Goal: Navigation & Orientation: Find specific page/section

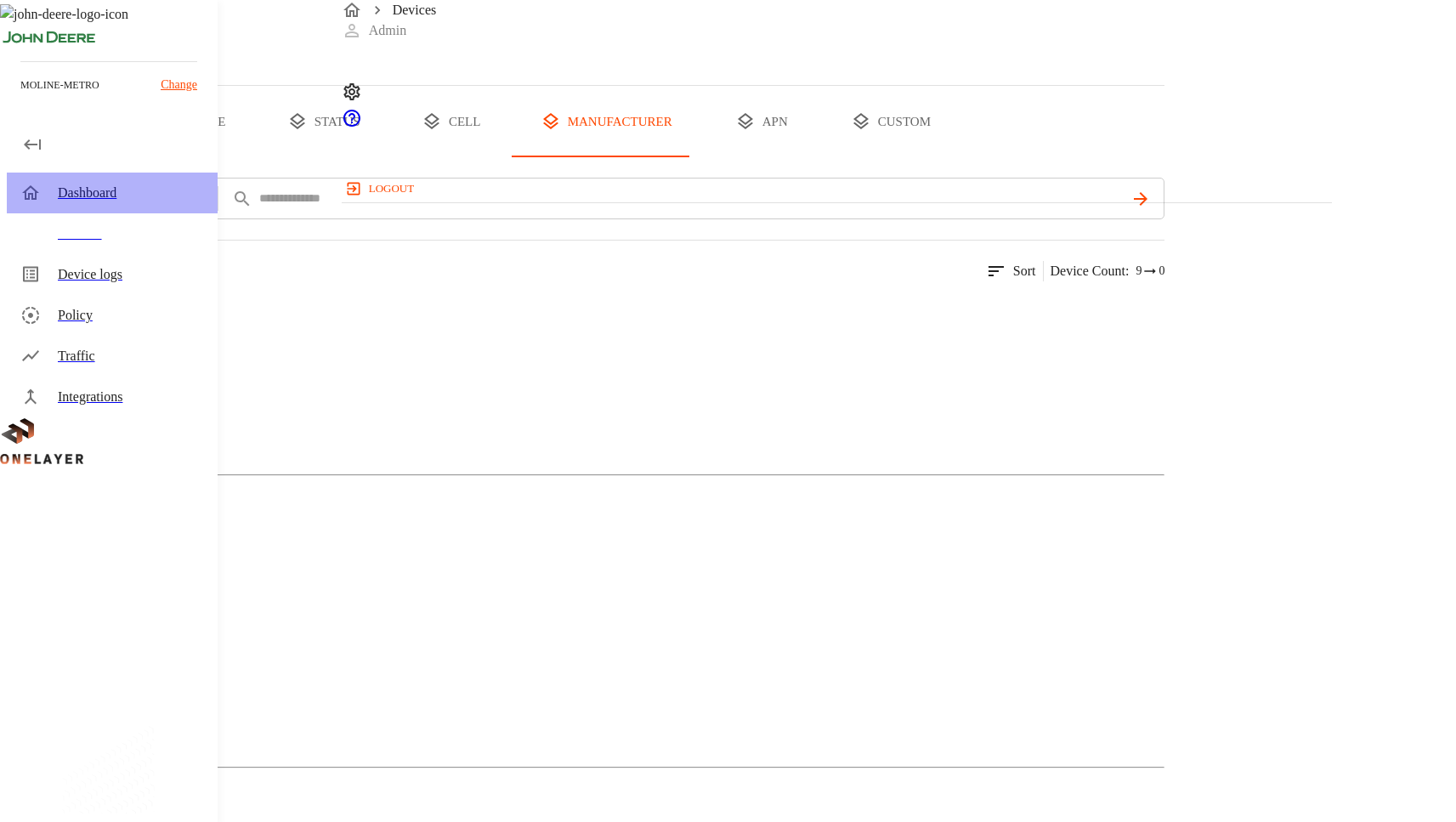
click at [124, 202] on div "Dashboard" at bounding box center [131, 193] width 146 height 21
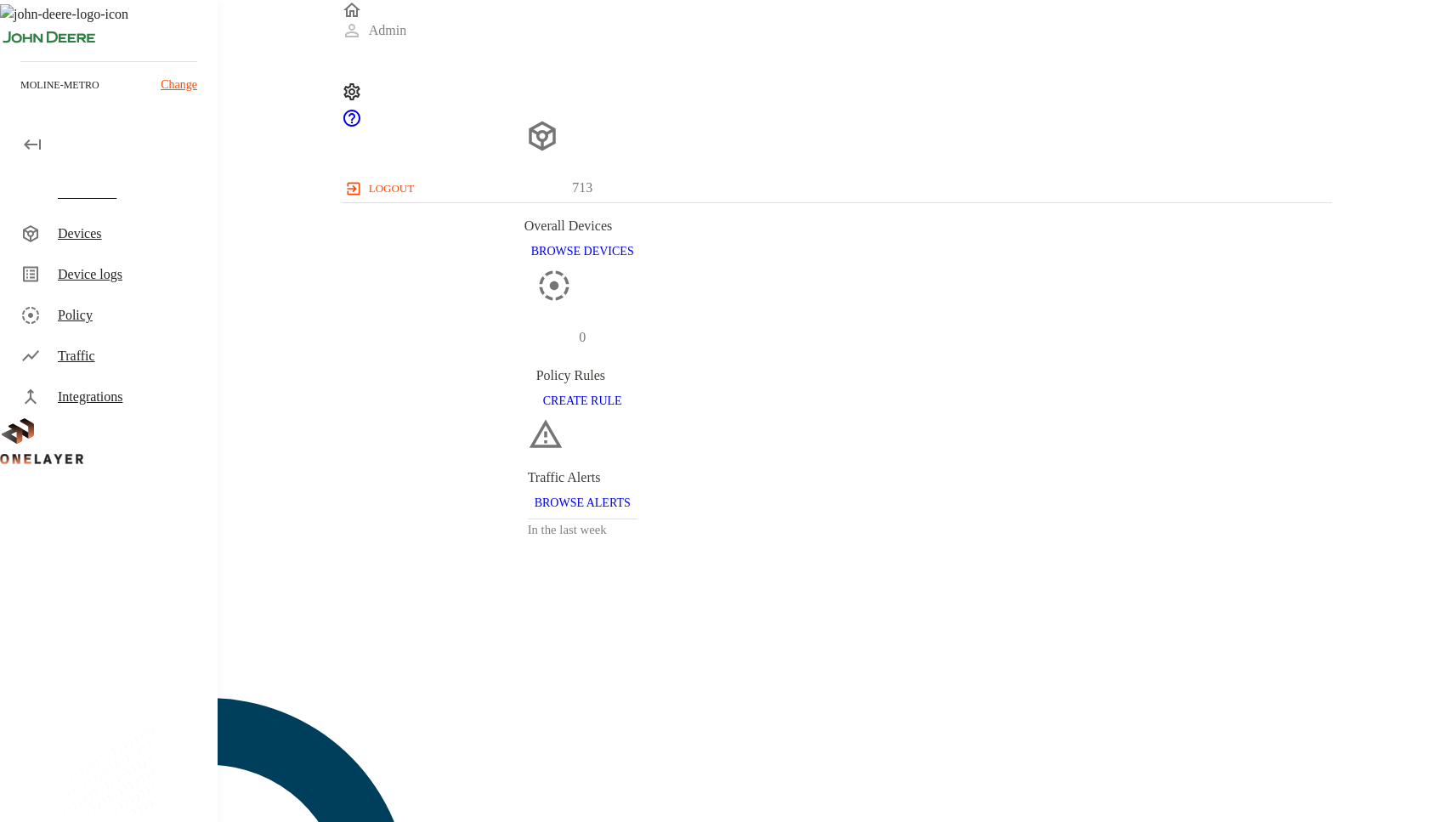
scroll to position [476, 978]
click at [119, 230] on div "Devices" at bounding box center [131, 234] width 146 height 21
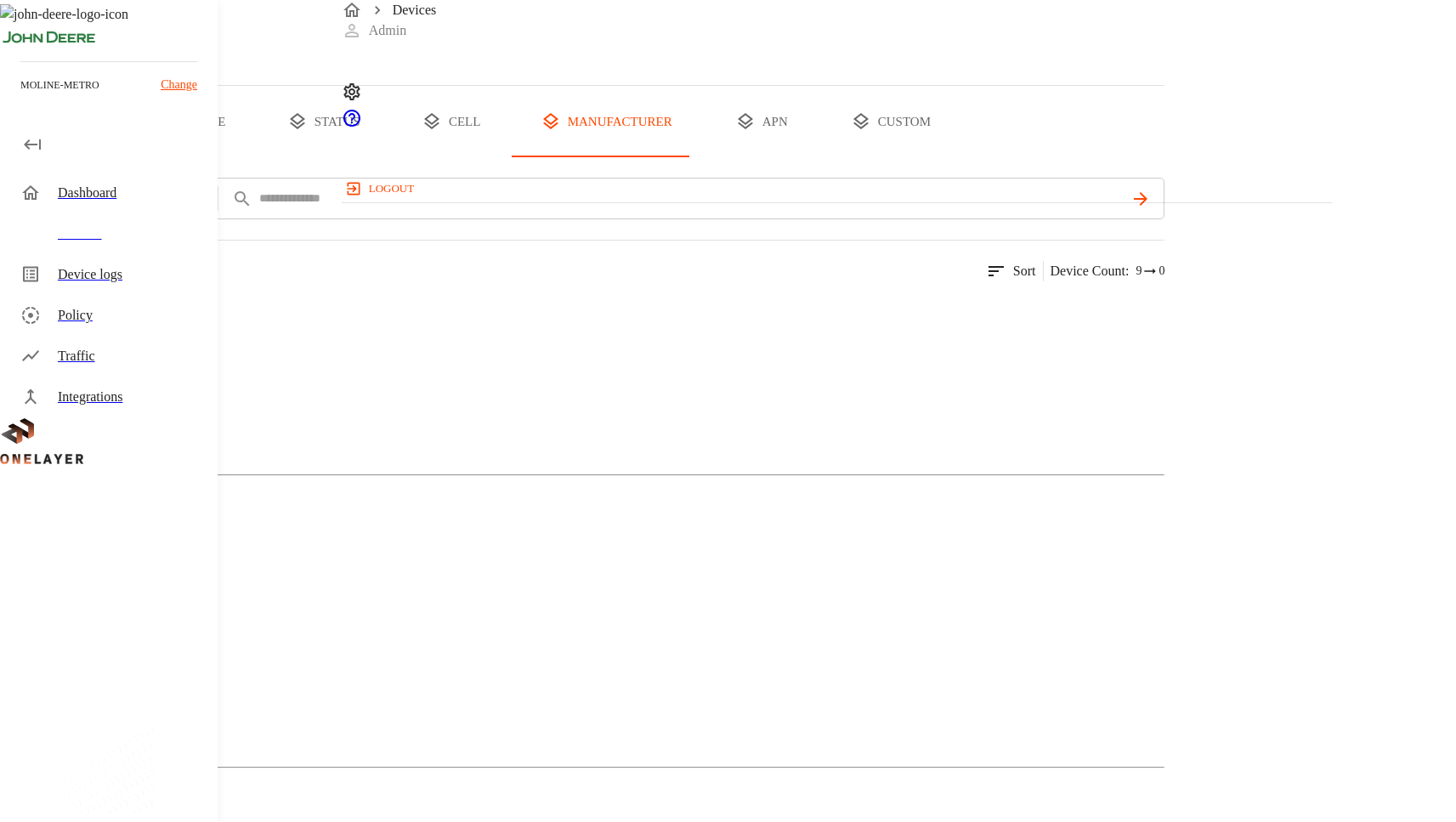
click at [133, 157] on button "all devices" at bounding box center [66, 121] width 133 height 72
click at [103, 191] on div "Dashboard" at bounding box center [131, 193] width 146 height 21
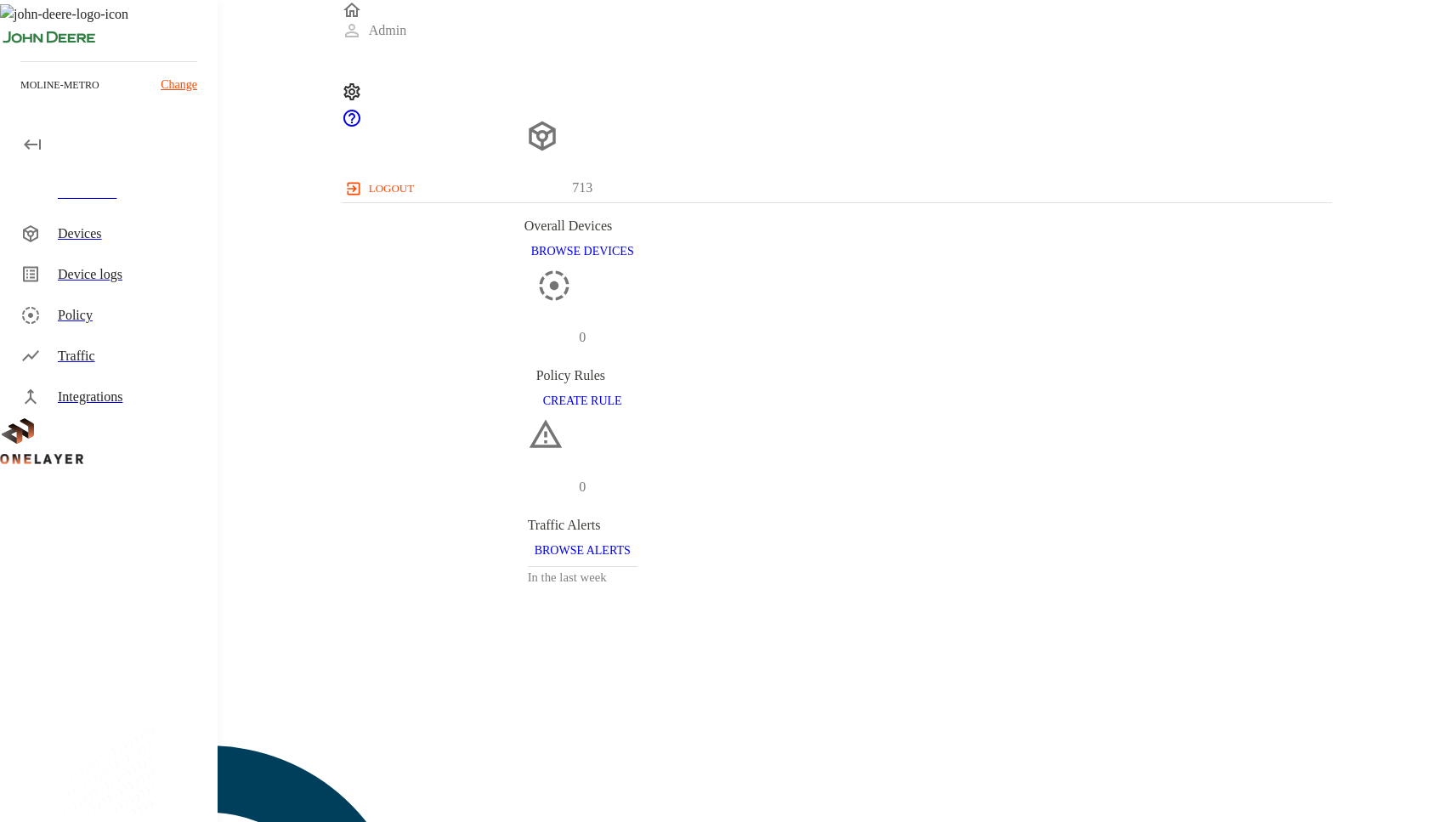
scroll to position [476, 978]
click at [127, 231] on div "Devices" at bounding box center [131, 234] width 146 height 21
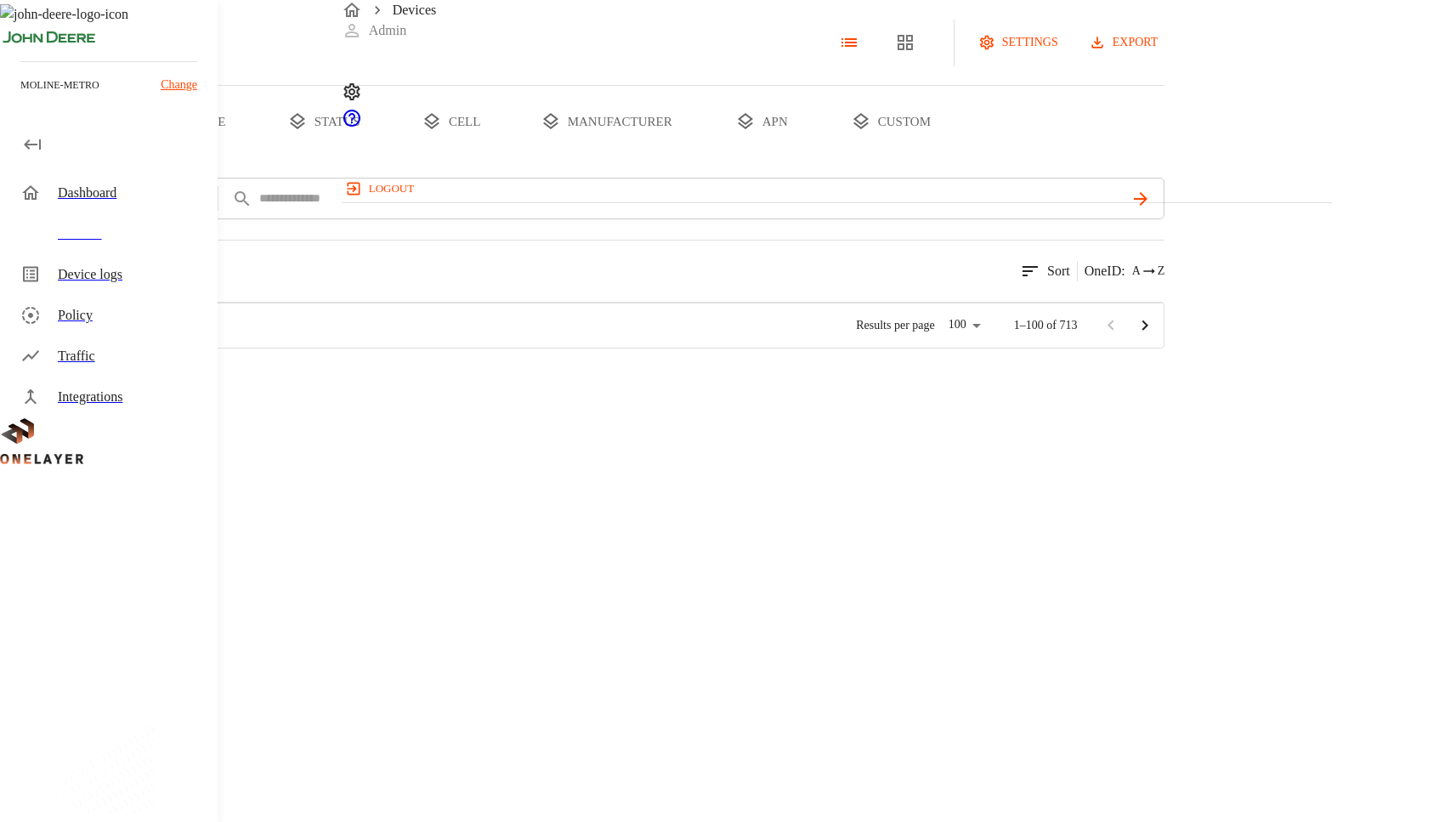
scroll to position [474, 976]
click at [127, 200] on div "Dashboard" at bounding box center [131, 193] width 146 height 21
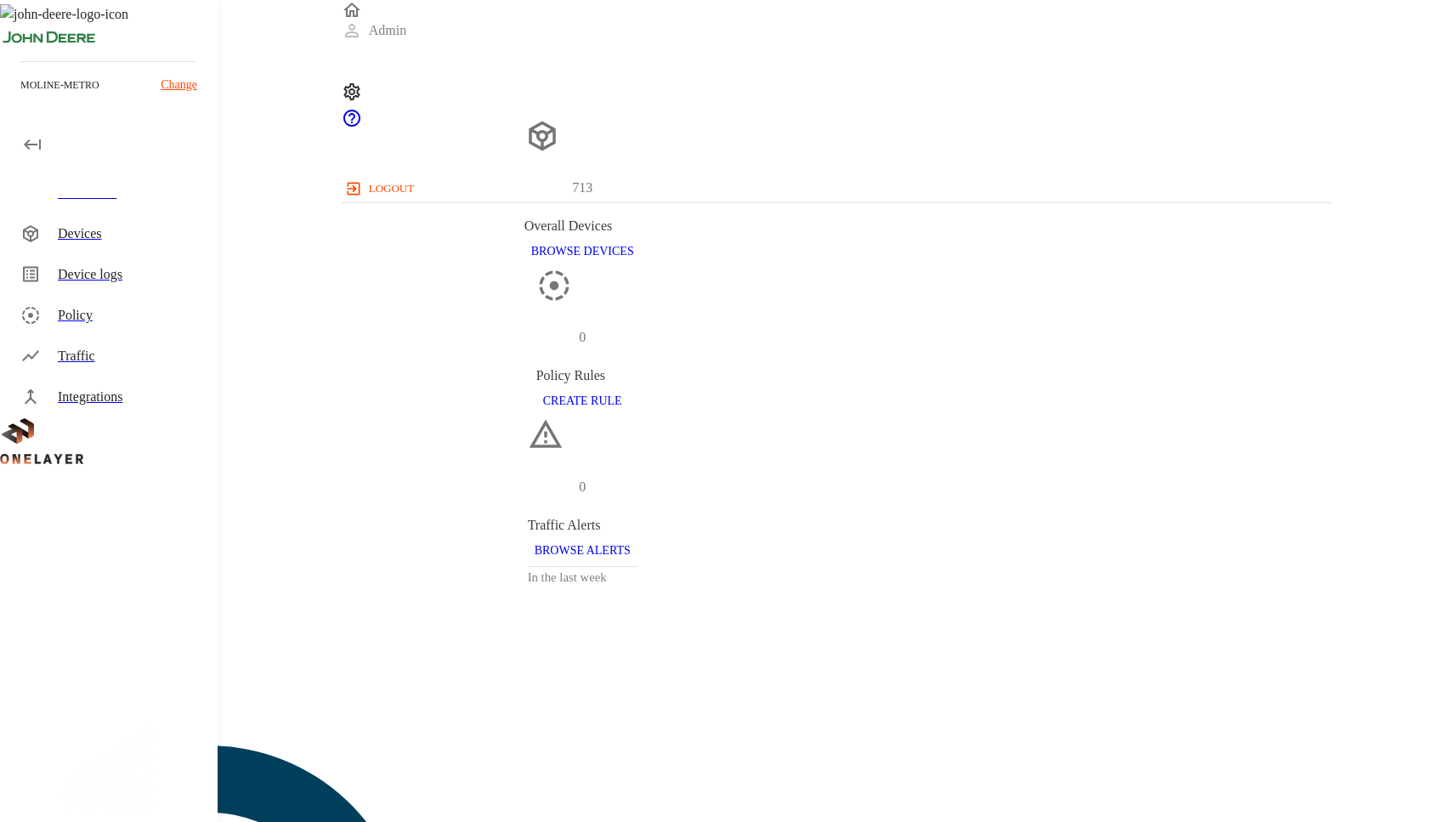
scroll to position [476, 978]
click at [134, 226] on div "Devices" at bounding box center [131, 234] width 146 height 21
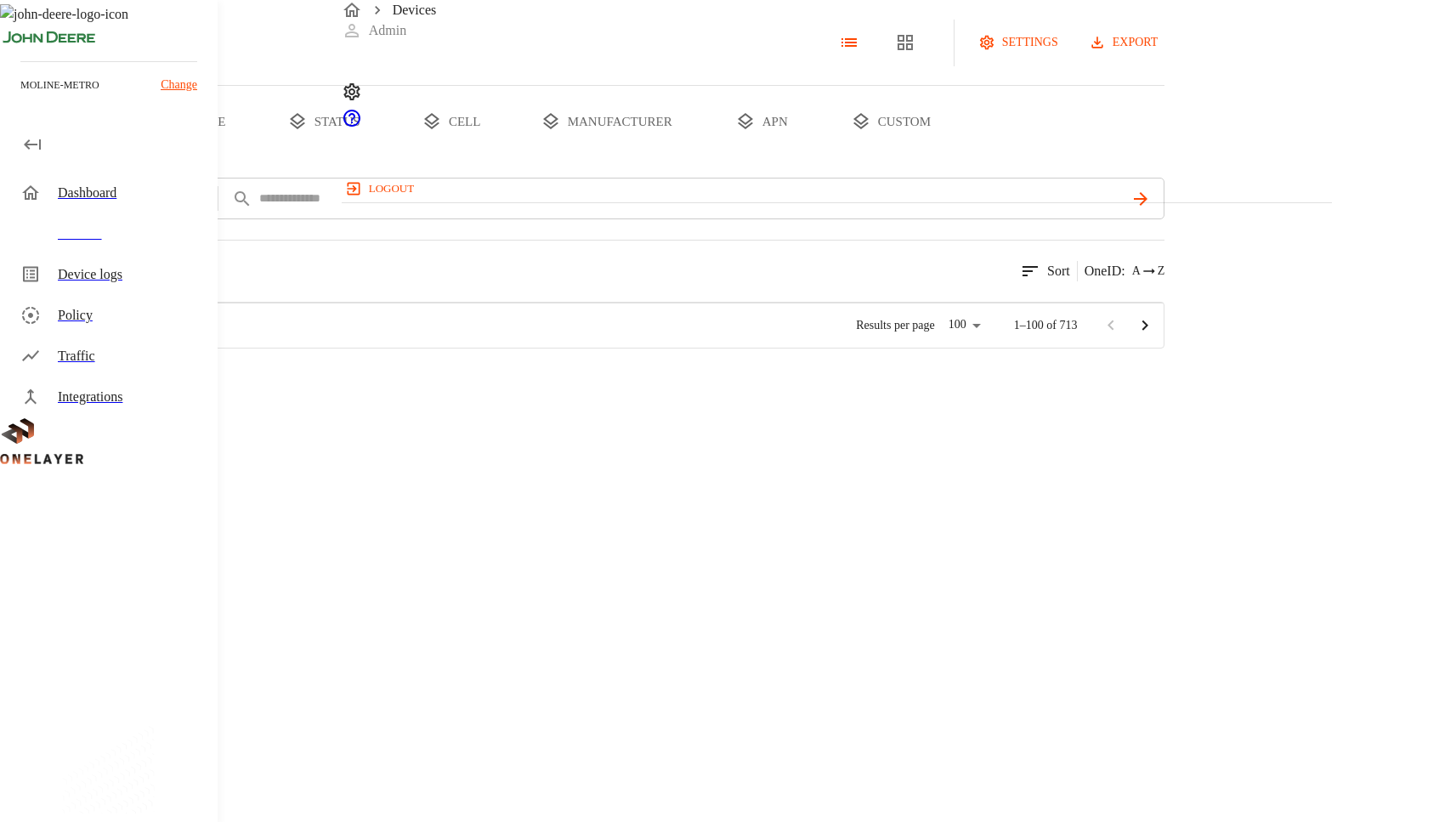
scroll to position [474, 976]
click at [187, 132] on icon "device tabs" at bounding box center [177, 121] width 21 height 21
click at [133, 157] on button "all devices" at bounding box center [66, 121] width 133 height 72
click at [188, 199] on div "Dashboard" at bounding box center [131, 193] width 146 height 21
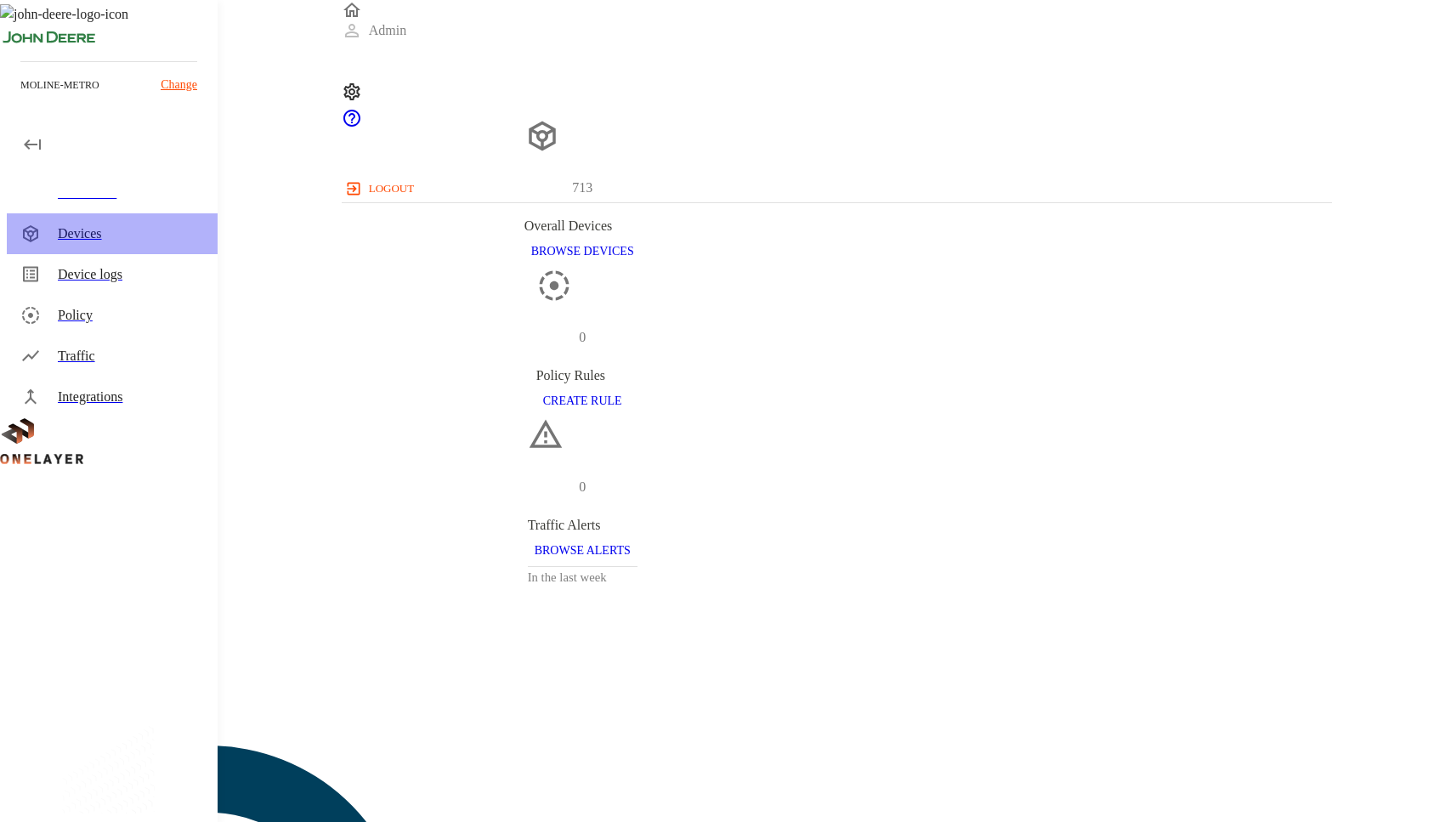
click at [182, 237] on div "Devices" at bounding box center [131, 234] width 146 height 21
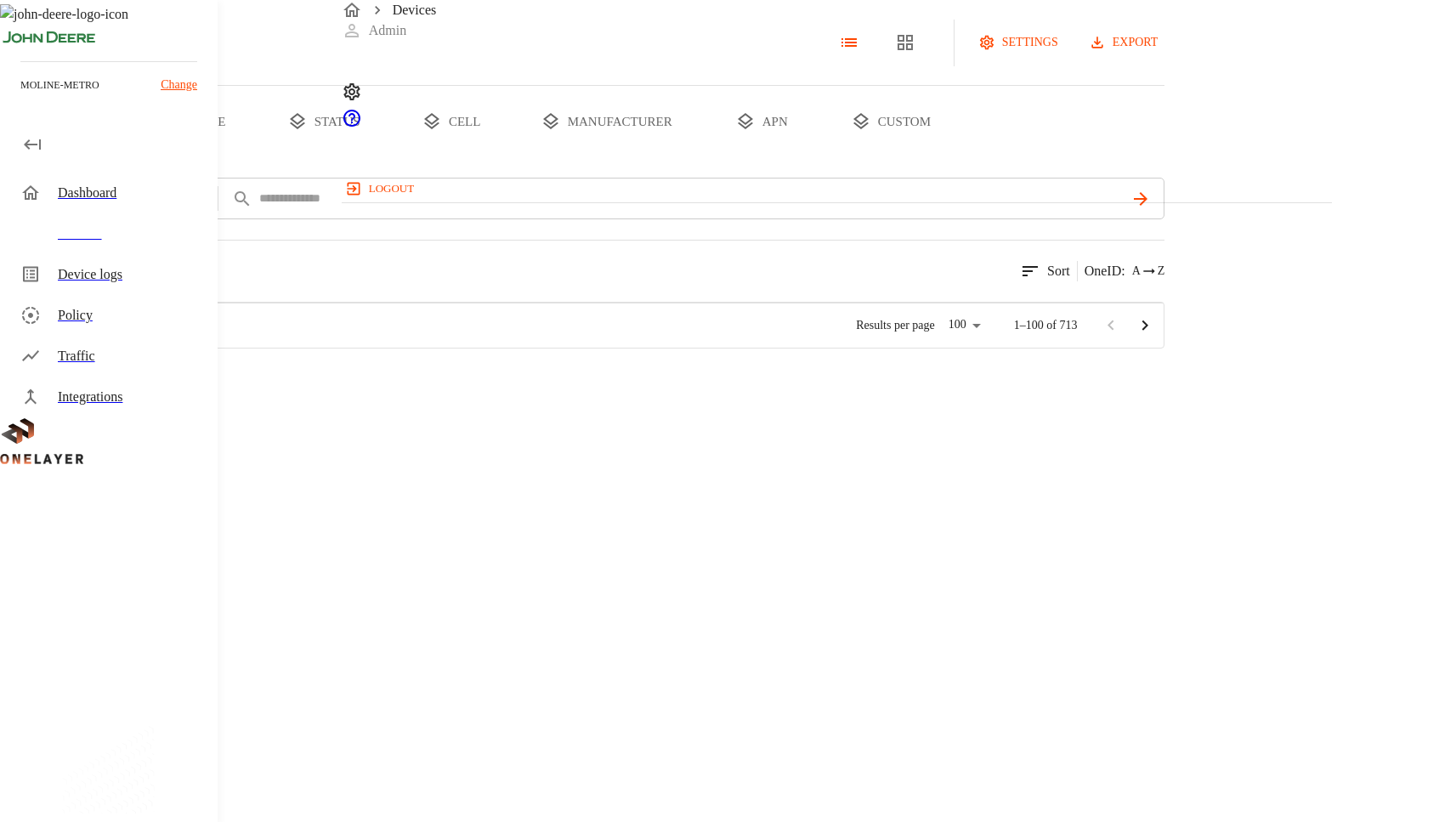
scroll to position [474, 976]
click at [179, 191] on div "Dashboard" at bounding box center [131, 193] width 146 height 21
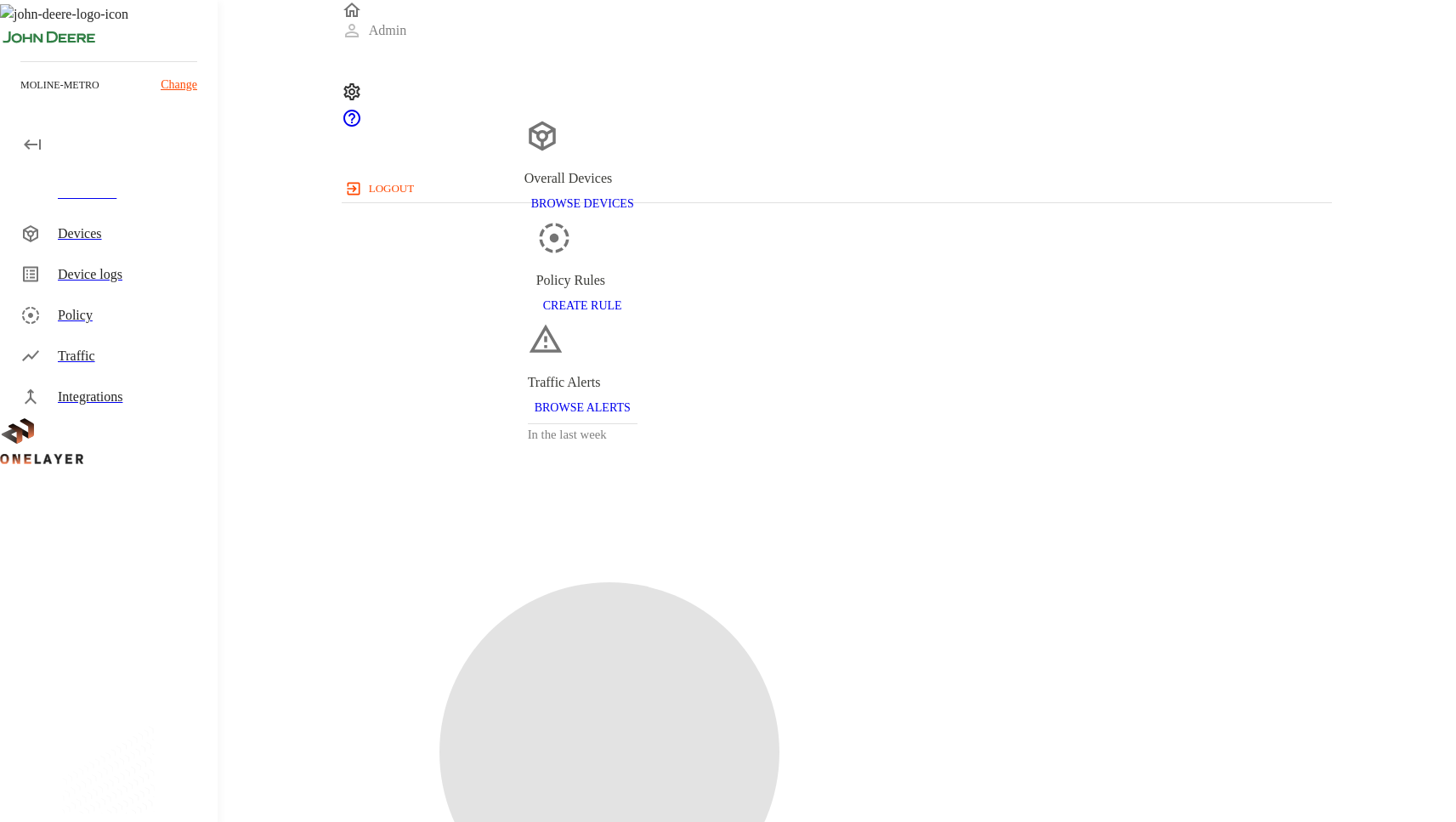
click at [168, 226] on div "Devices" at bounding box center [131, 234] width 146 height 21
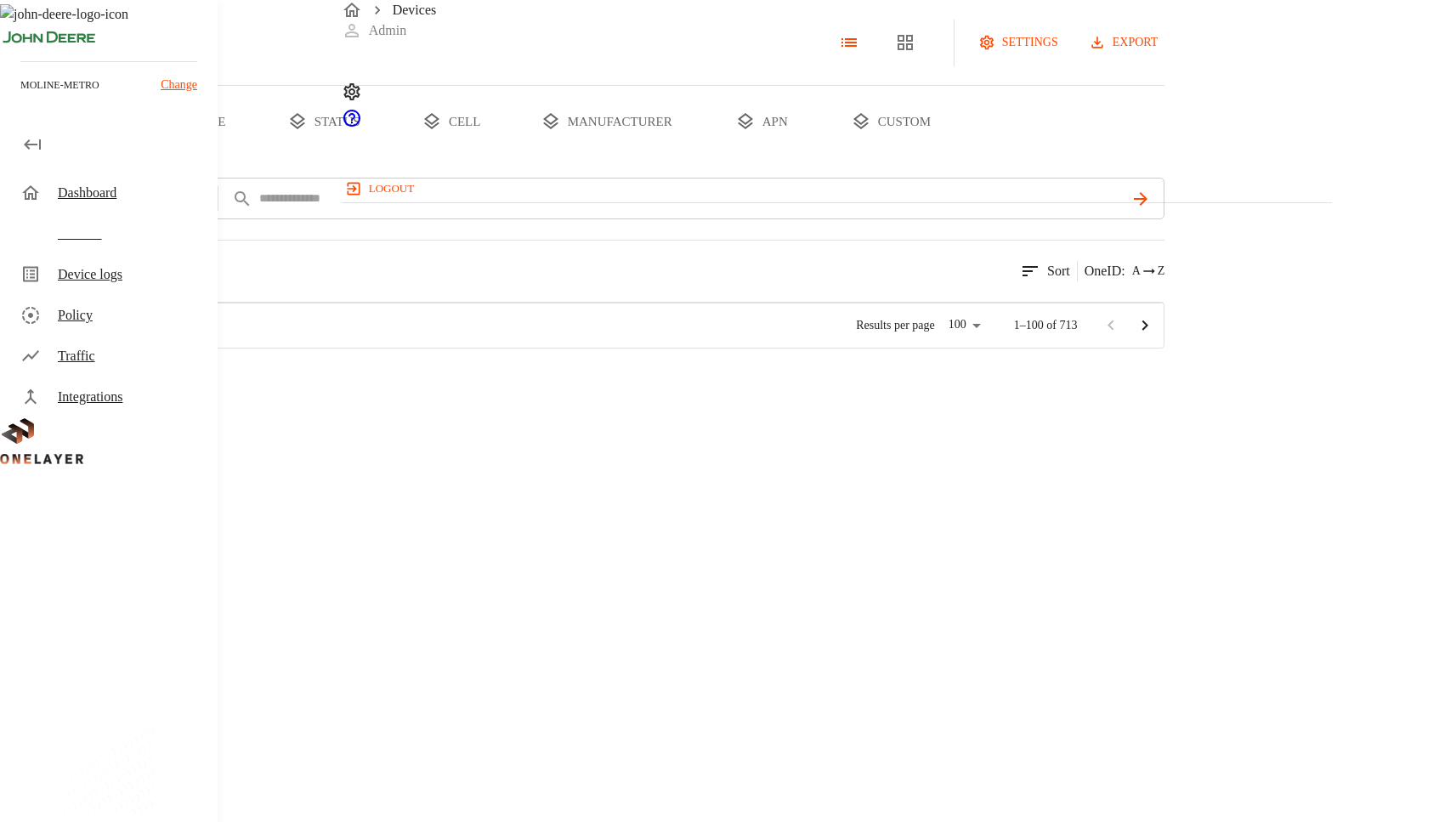
scroll to position [474, 976]
click at [160, 203] on div "Dashboard" at bounding box center [131, 193] width 146 height 21
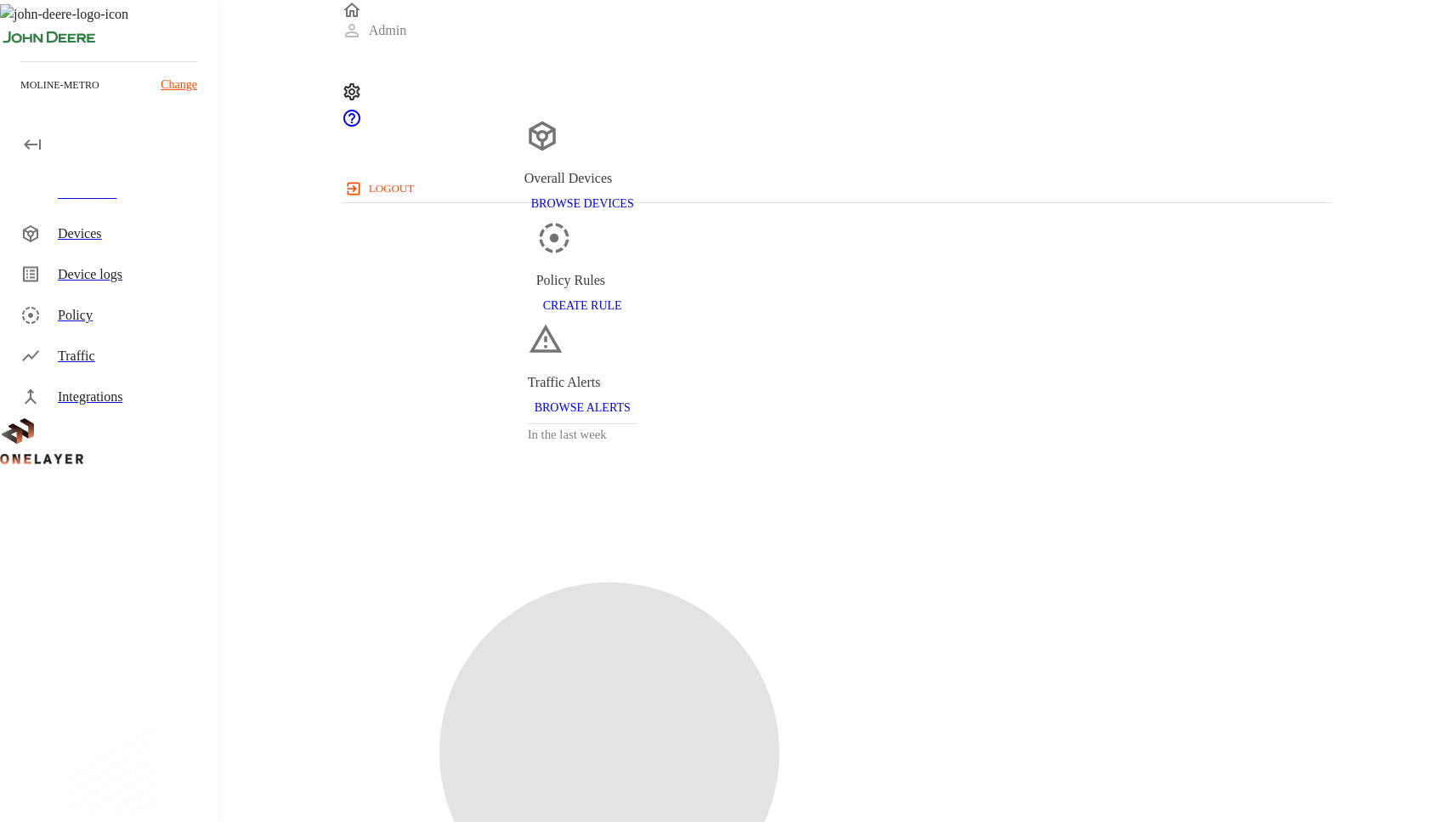
click at [153, 252] on div "Devices" at bounding box center [112, 234] width 211 height 41
click at [152, 206] on div "Dashboard" at bounding box center [112, 193] width 211 height 41
click at [151, 228] on div "Devices" at bounding box center [131, 234] width 146 height 21
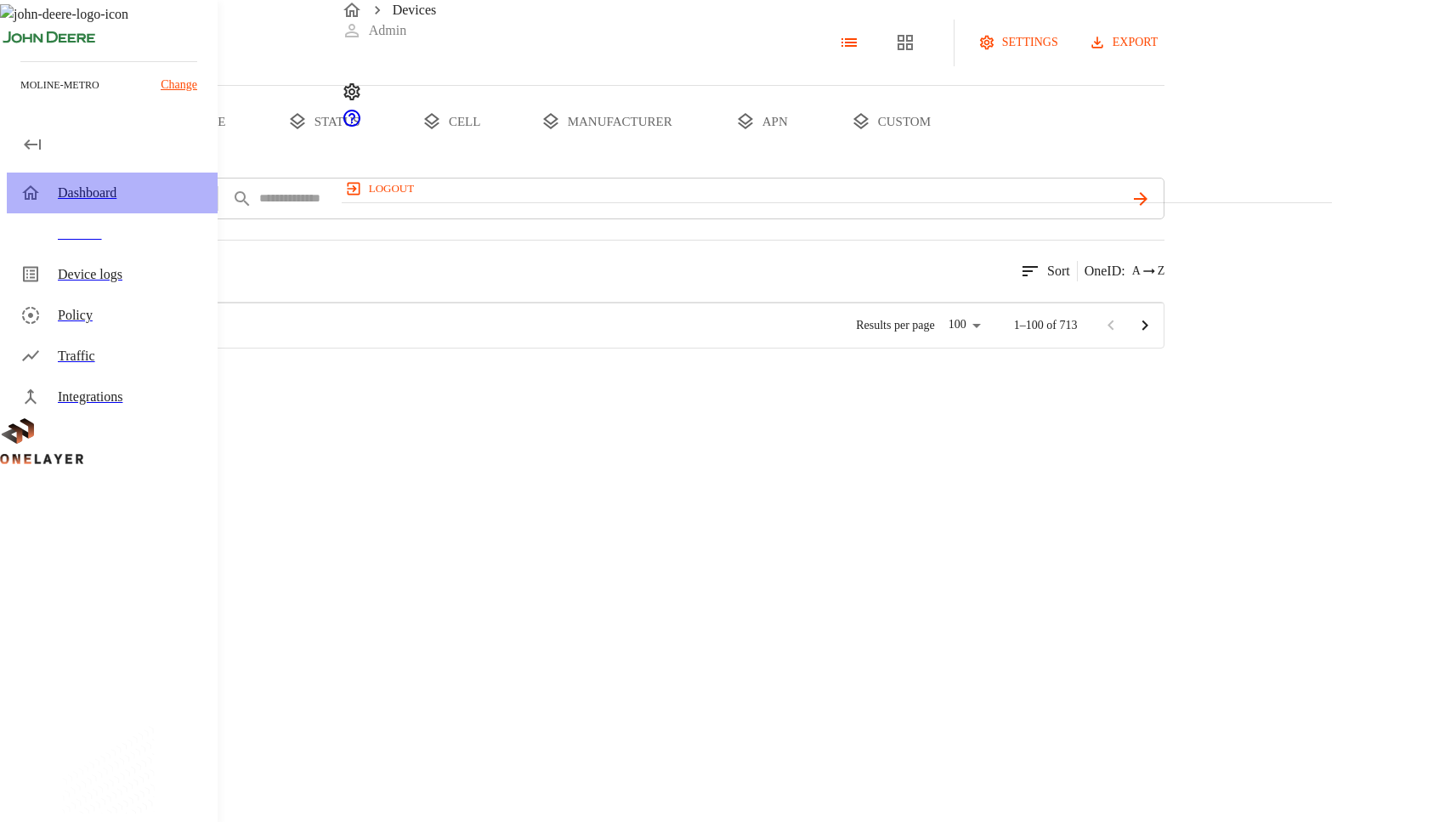
click at [145, 199] on div "Dashboard" at bounding box center [131, 193] width 146 height 21
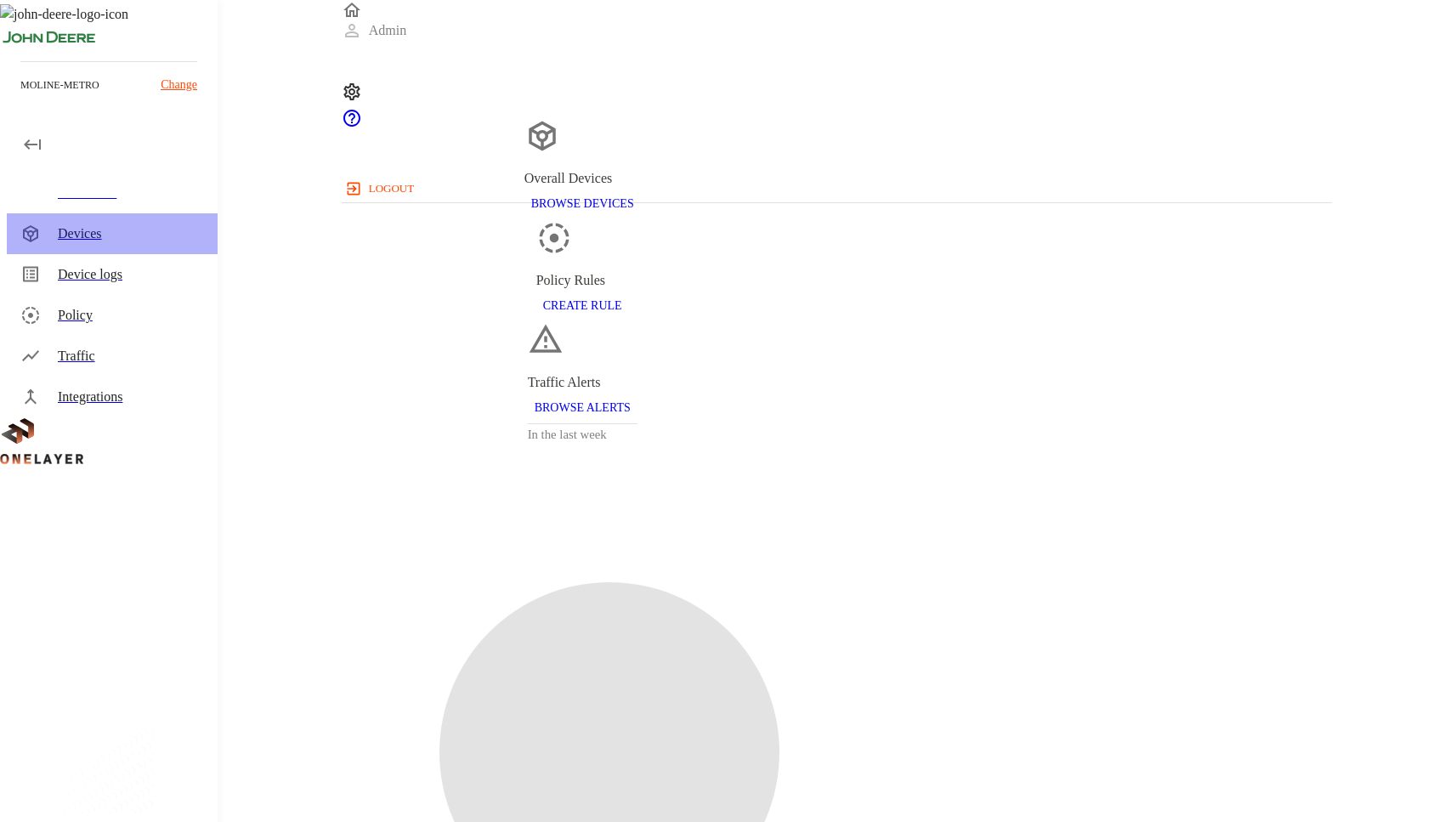
click at [141, 230] on div "Devices" at bounding box center [131, 234] width 146 height 21
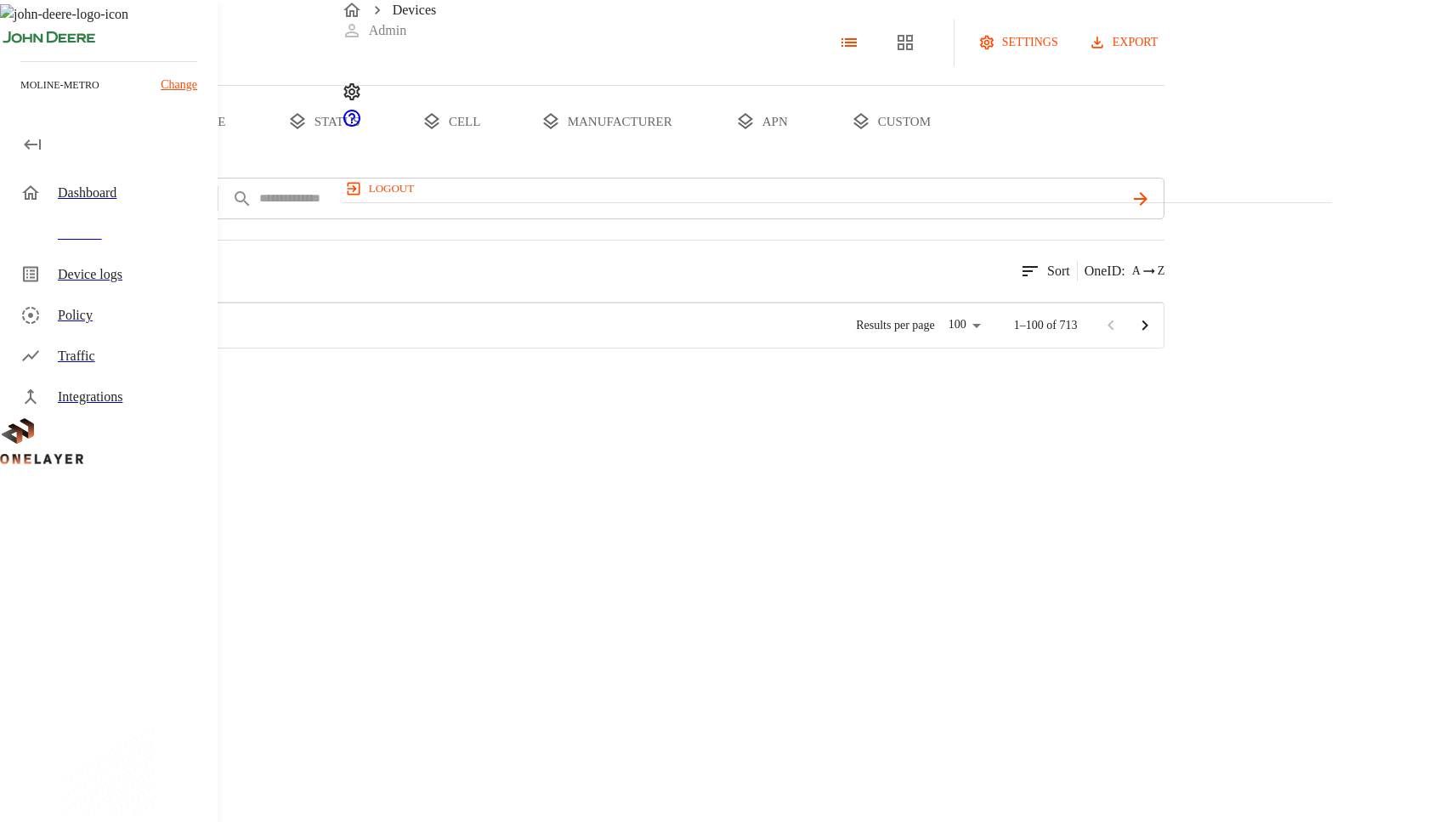
scroll to position [474, 976]
click at [111, 175] on div "Dashboard" at bounding box center [112, 193] width 211 height 41
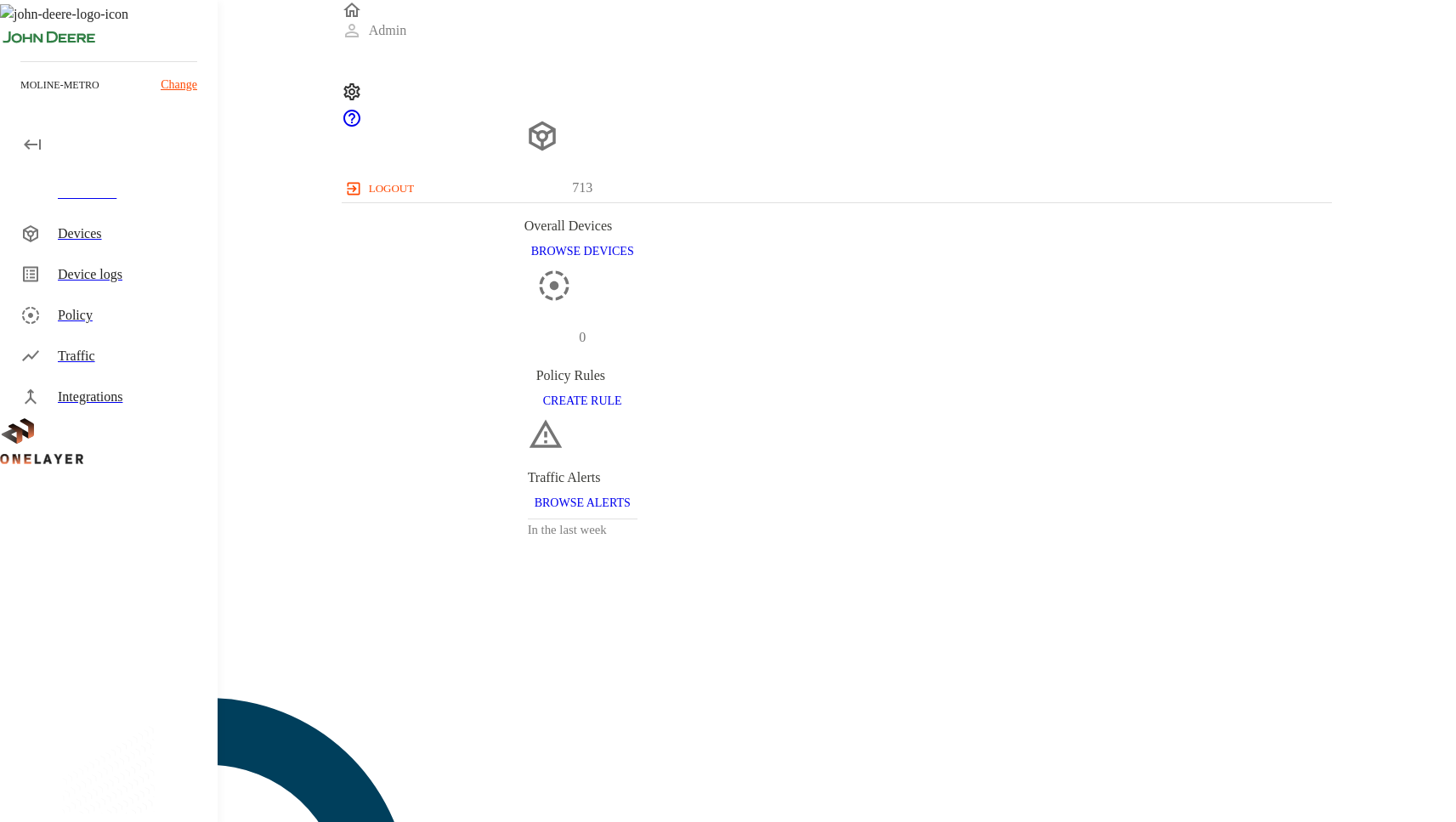
scroll to position [476, 978]
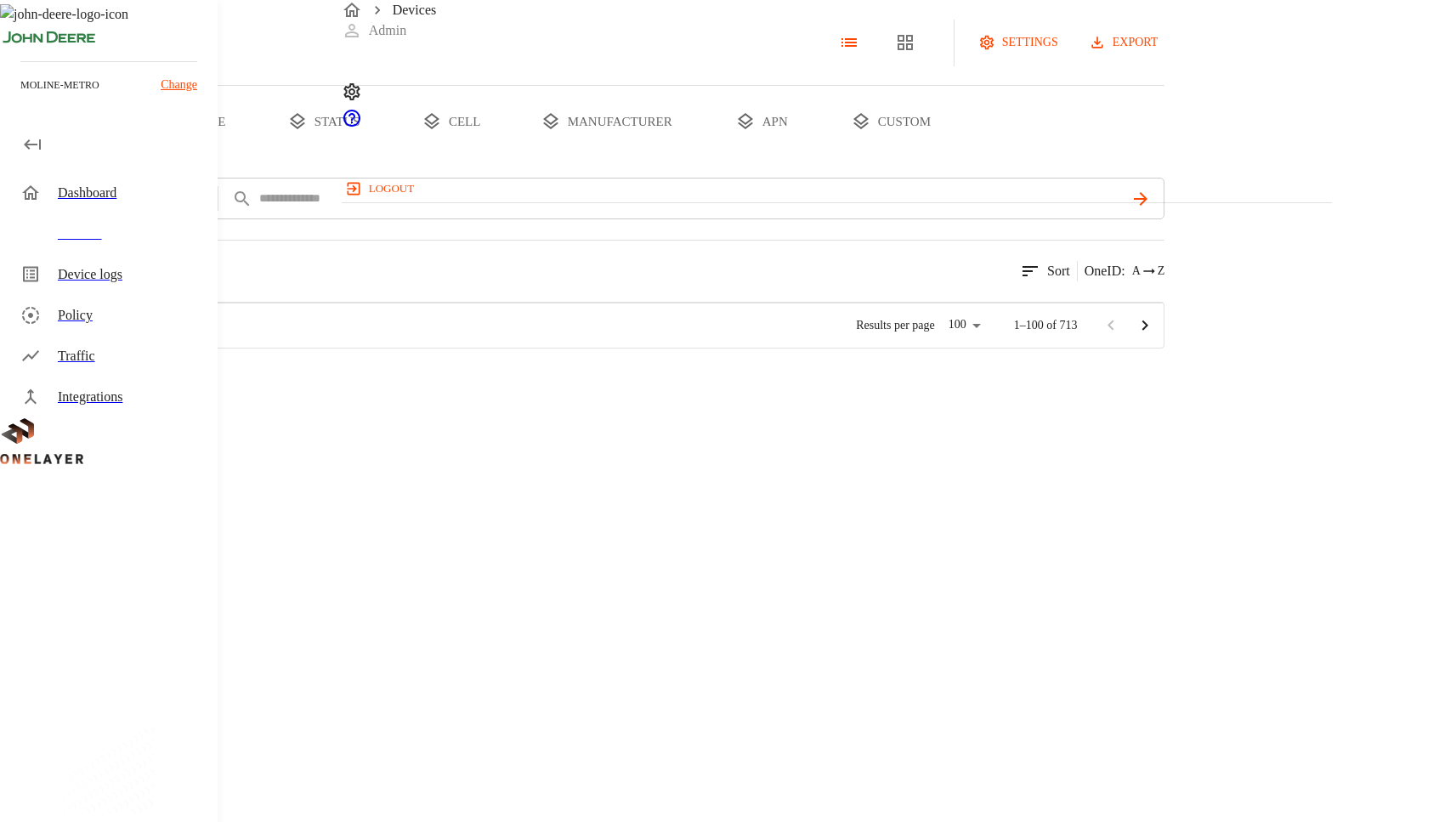
scroll to position [474, 976]
